Goal: Information Seeking & Learning: Learn about a topic

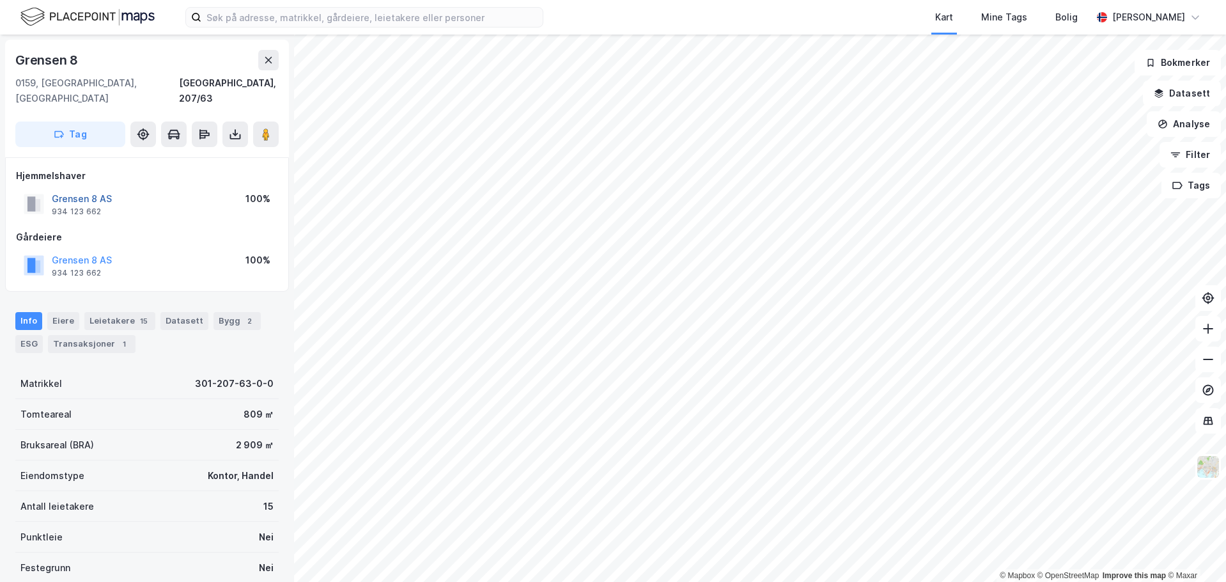
click at [0, 0] on button "Grensen 8 AS" at bounding box center [0, 0] width 0 height 0
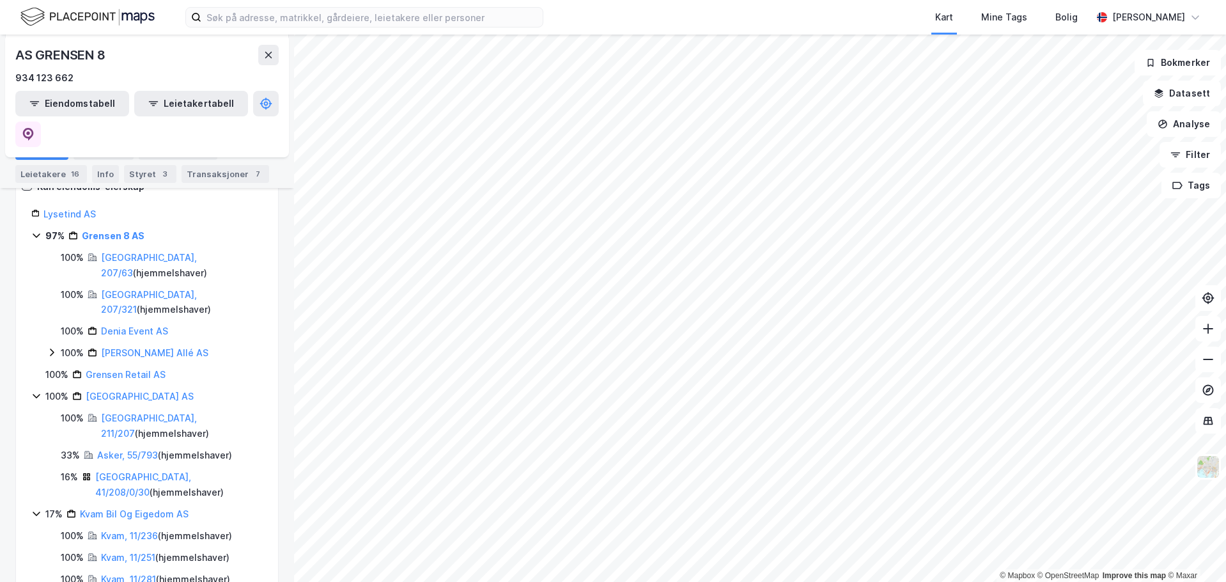
scroll to position [212, 0]
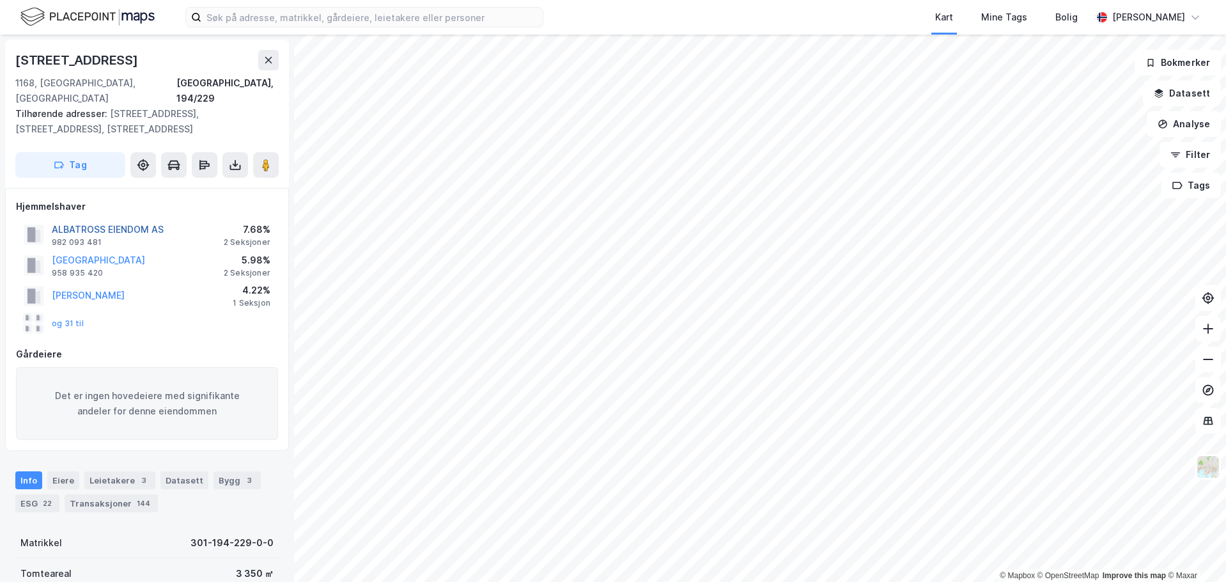
click at [0, 0] on button "ALBATROSS EIENDOM AS" at bounding box center [0, 0] width 0 height 0
